Goal: Task Accomplishment & Management: Manage account settings

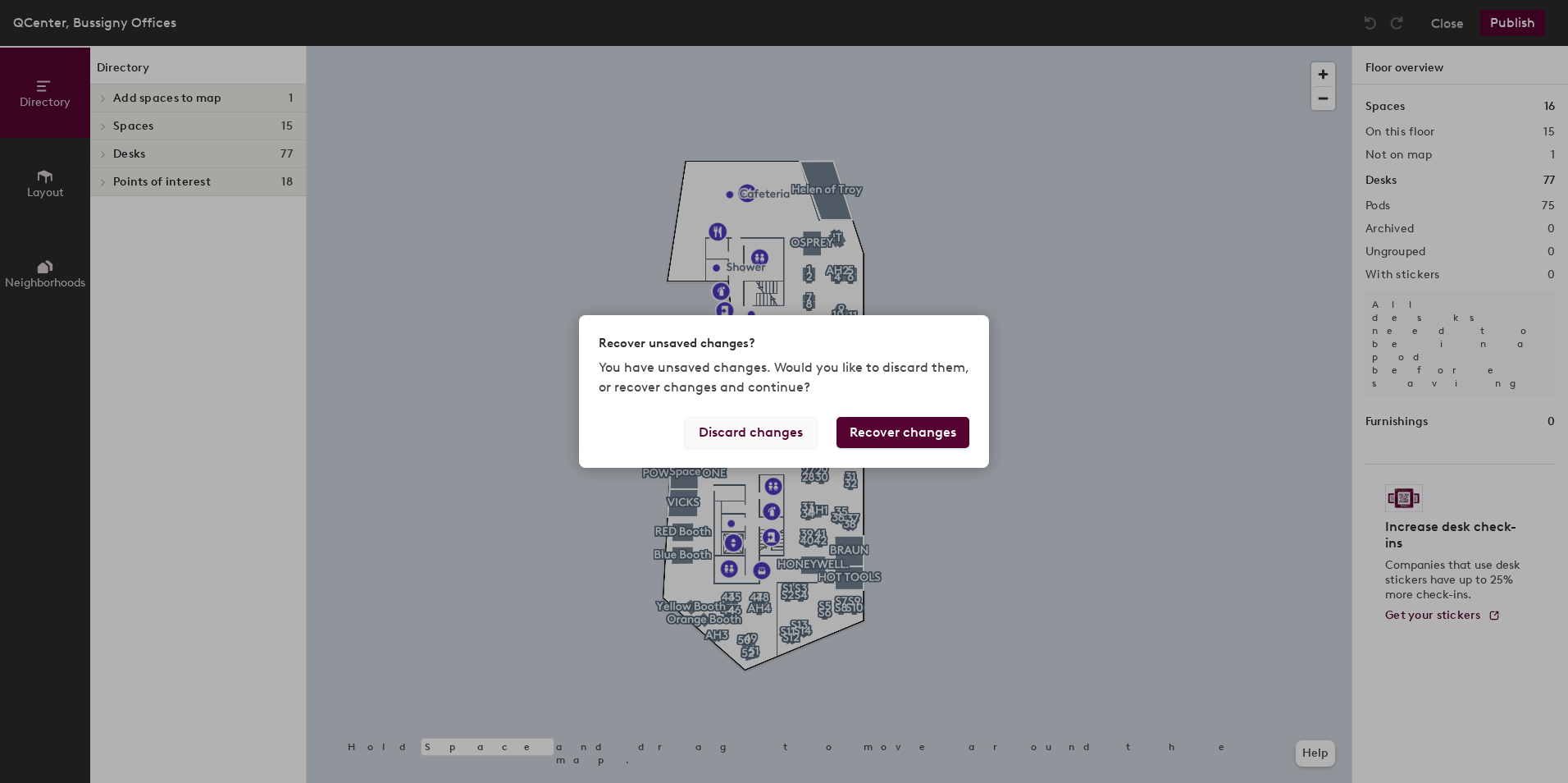
click at [756, 425] on button "Discard changes" at bounding box center [751, 431] width 132 height 31
